Goal: Book appointment/travel/reservation

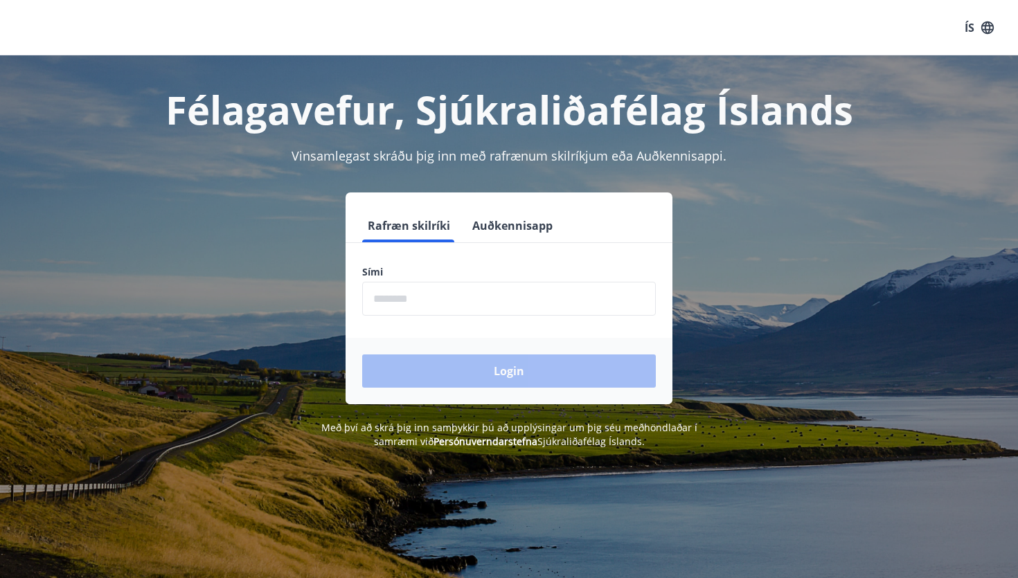
click at [444, 304] on input "phone" at bounding box center [509, 299] width 294 height 34
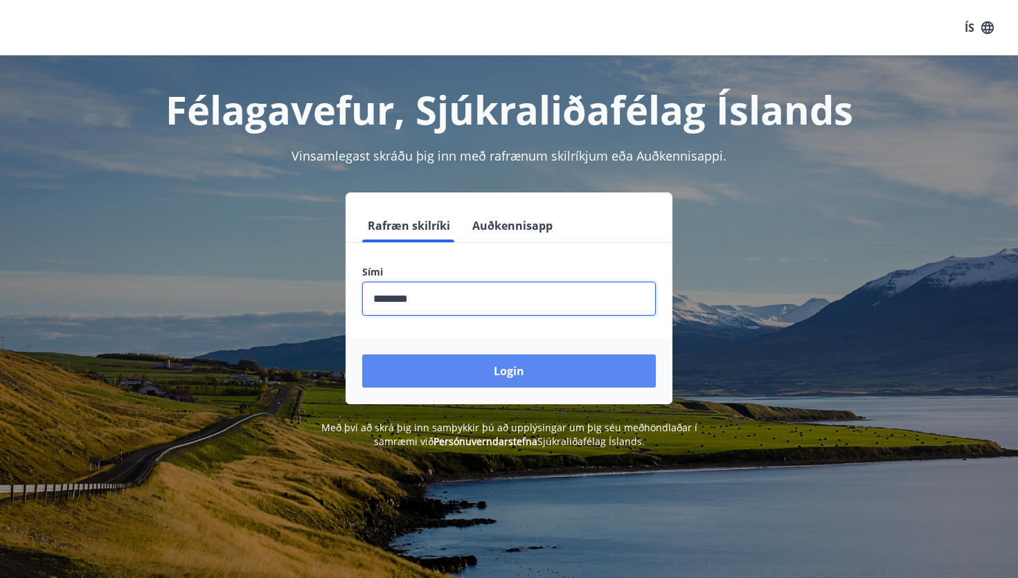
type input "********"
click at [513, 368] on button "Login" at bounding box center [509, 371] width 294 height 33
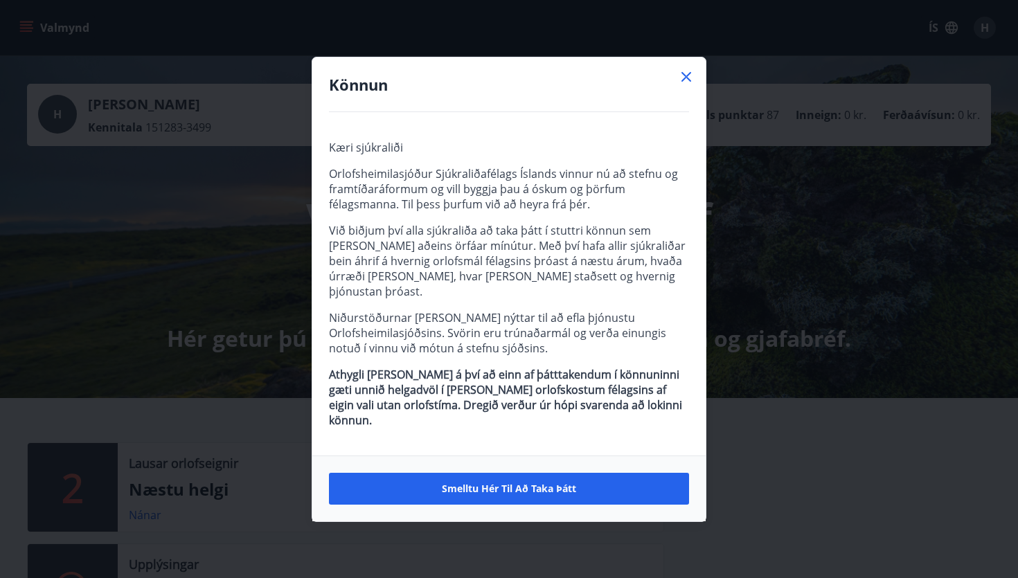
click at [686, 85] on icon at bounding box center [686, 77] width 17 height 17
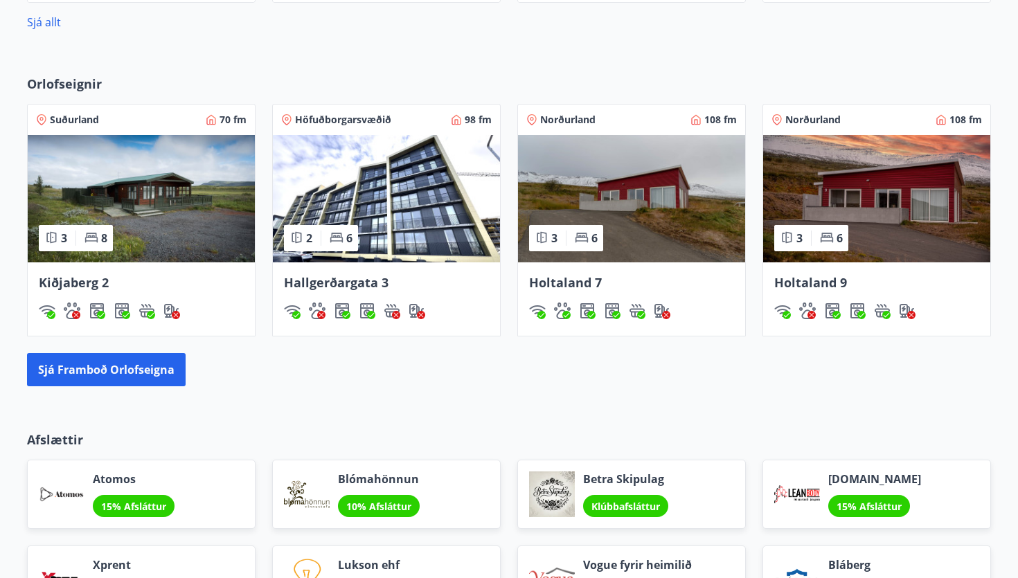
scroll to position [877, 0]
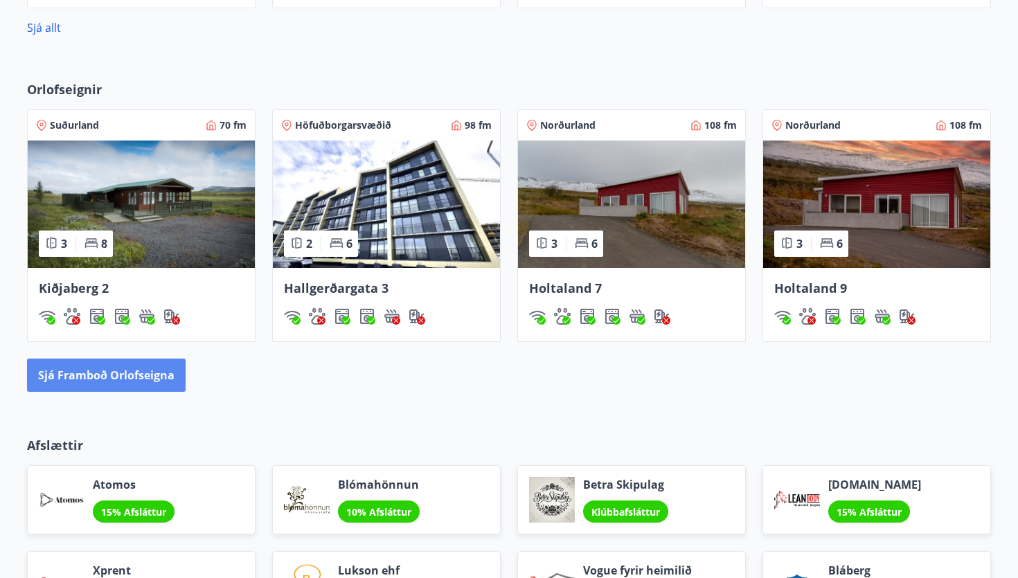
click at [157, 365] on button "Sjá framboð orlofseigna" at bounding box center [106, 375] width 159 height 33
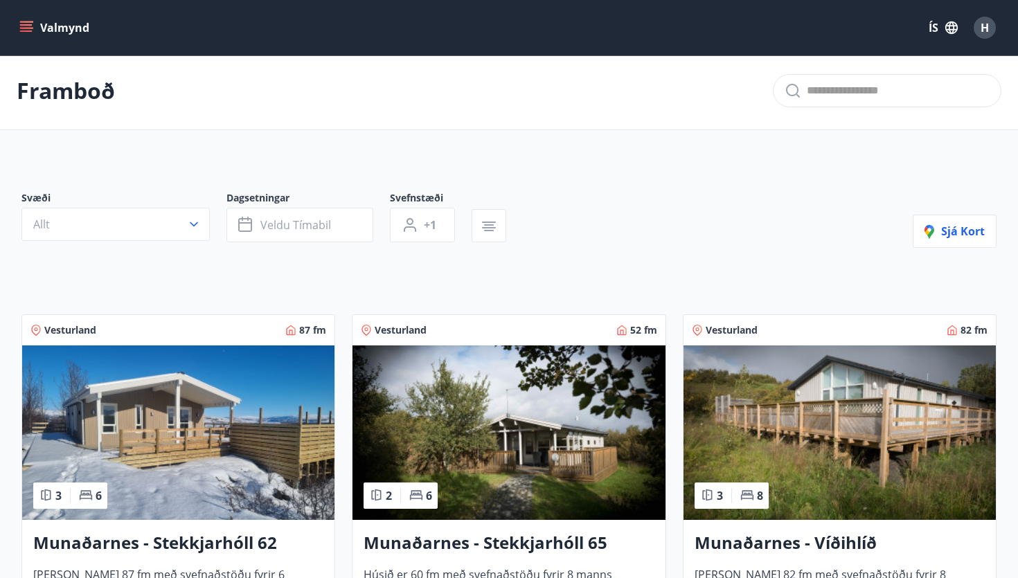
scroll to position [11, 0]
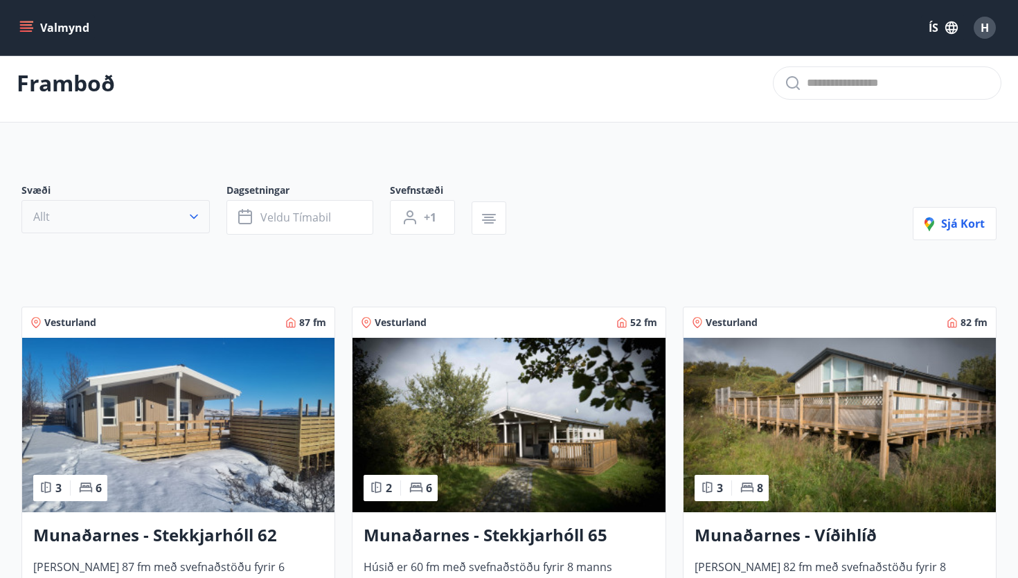
click at [185, 226] on button "Allt" at bounding box center [115, 216] width 188 height 33
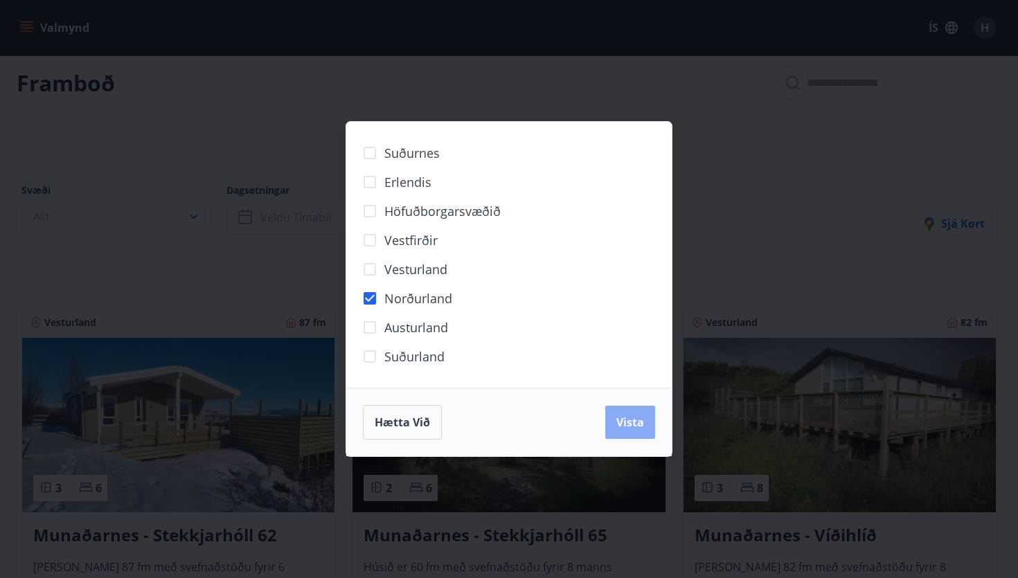
click at [633, 428] on span "Vista" at bounding box center [630, 422] width 28 height 15
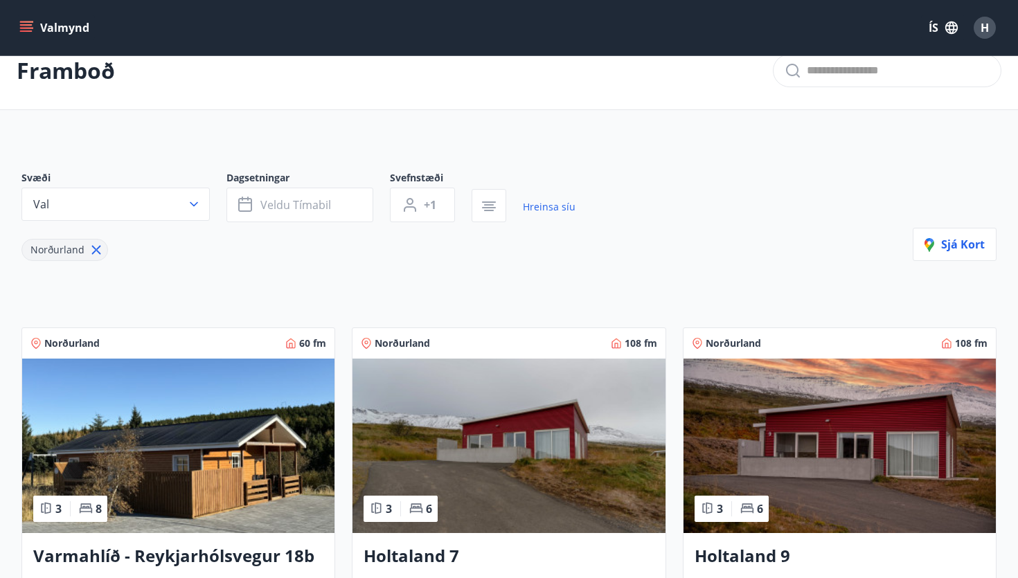
scroll to position [57, 0]
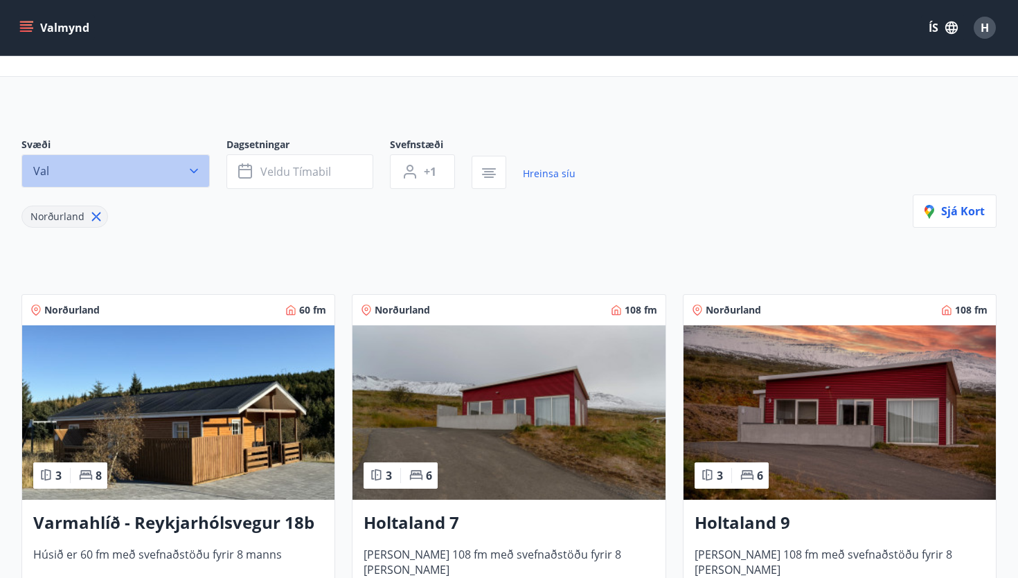
click at [190, 165] on icon "button" at bounding box center [194, 171] width 14 height 14
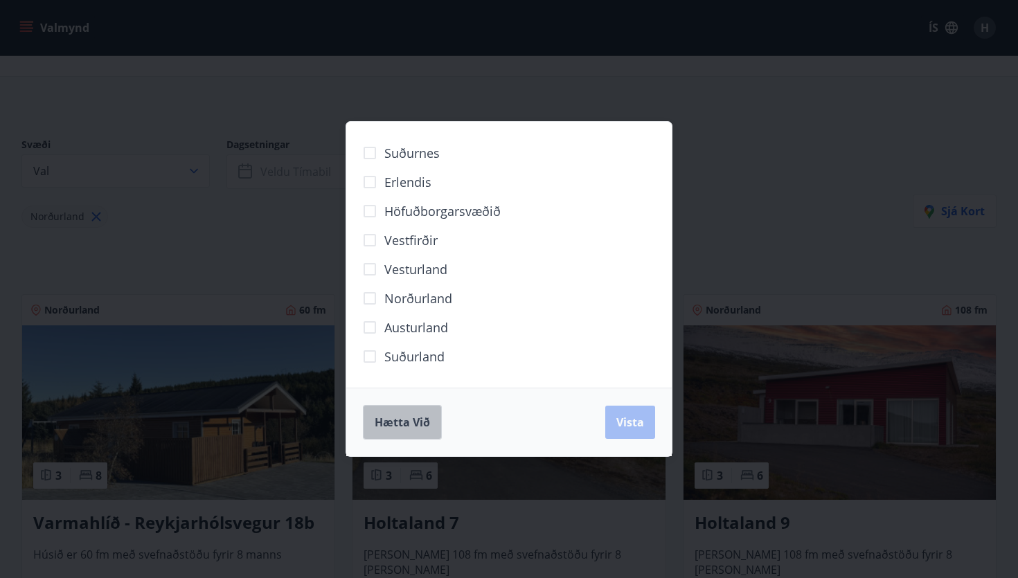
click at [411, 422] on span "Hætta við" at bounding box center [402, 422] width 55 height 15
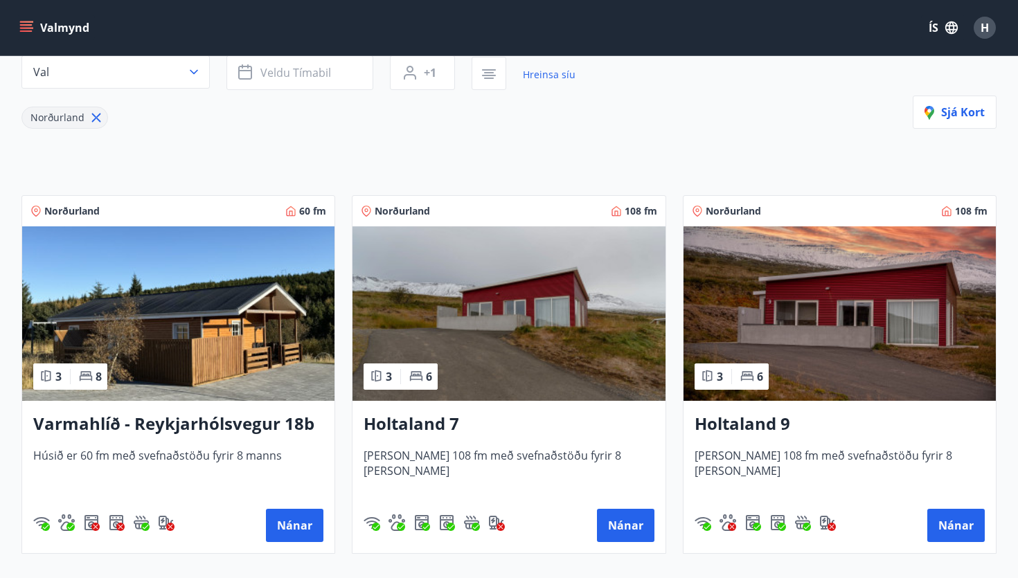
scroll to position [157, 0]
